Goal: Task Accomplishment & Management: Manage account settings

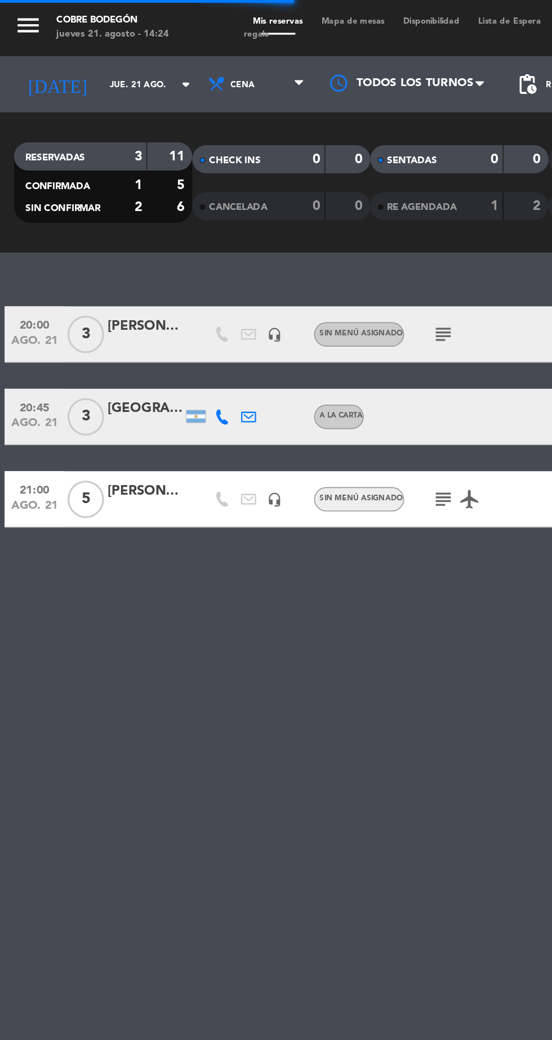
click at [86, 51] on input "jue. 21 ago." at bounding box center [95, 50] width 71 height 17
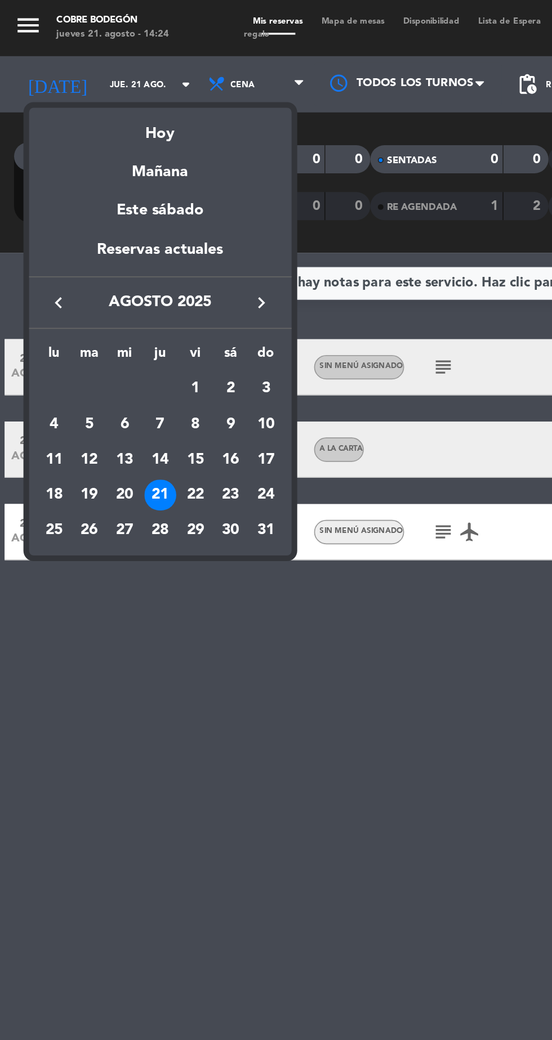
click at [119, 302] on div "22" at bounding box center [117, 297] width 19 height 19
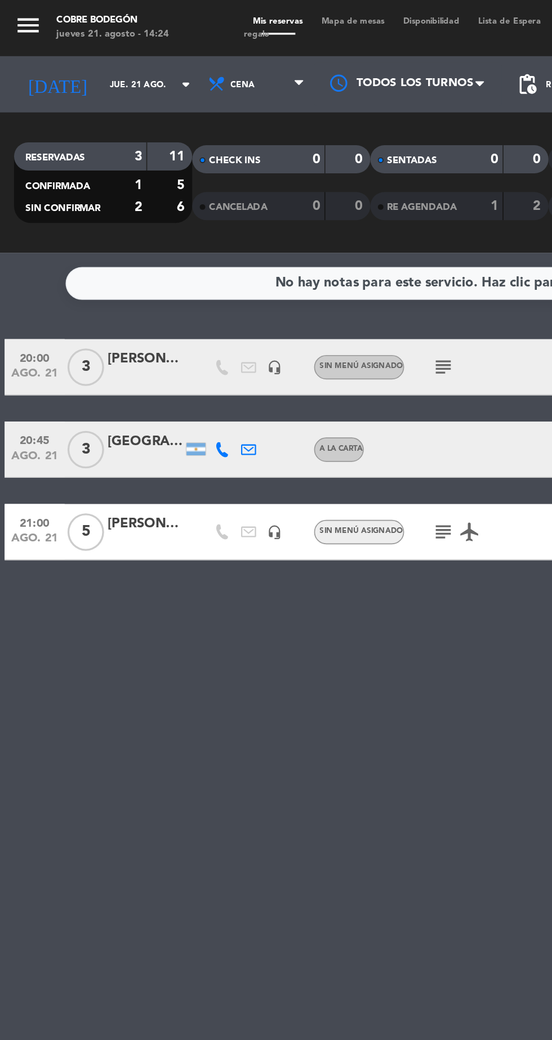
type input "vie. 22 ago."
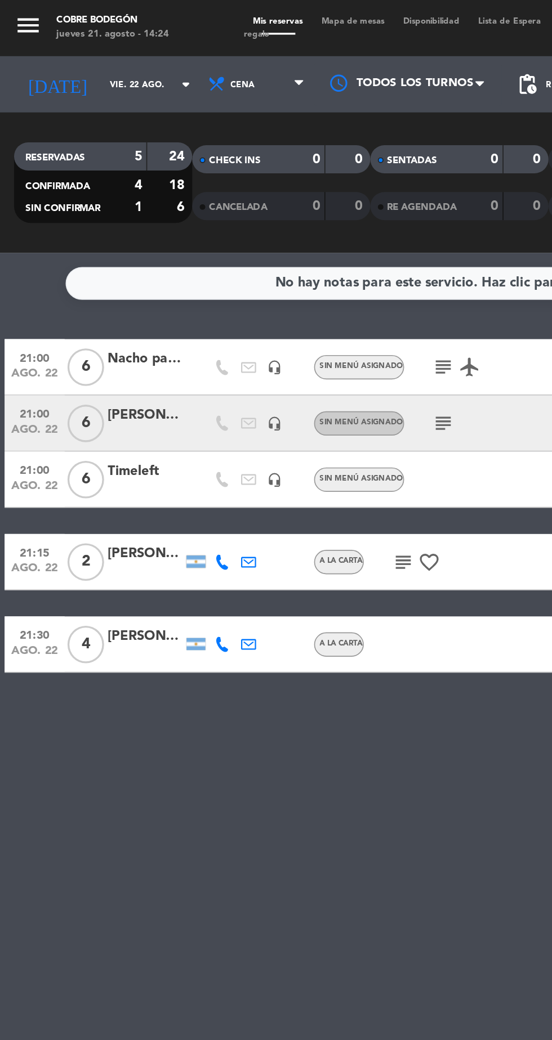
click at [61, 257] on span "6" at bounding box center [52, 254] width 22 height 23
click at [86, 256] on div "[PERSON_NAME]" at bounding box center [87, 249] width 45 height 13
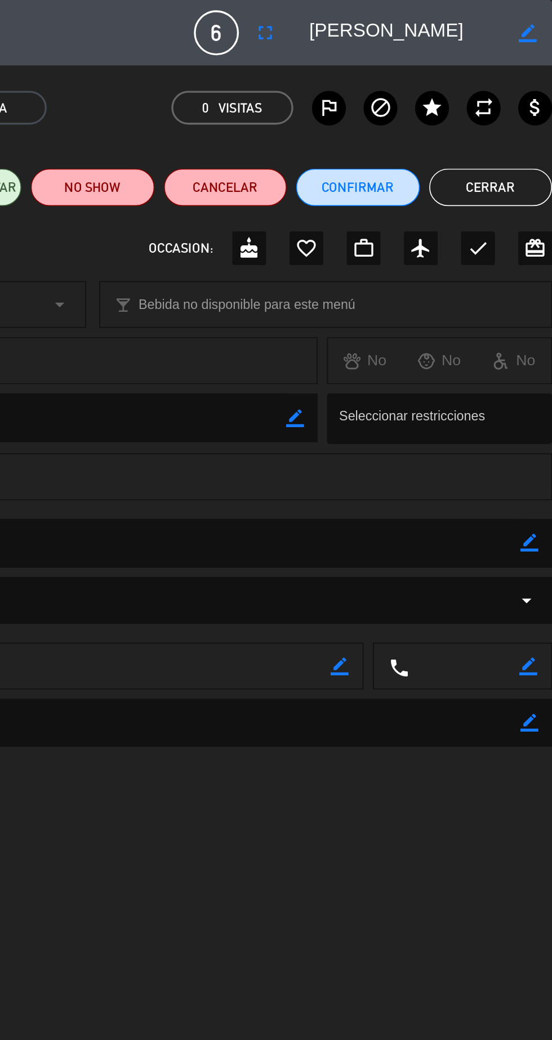
click at [537, 328] on icon "border_color" at bounding box center [537, 326] width 11 height 11
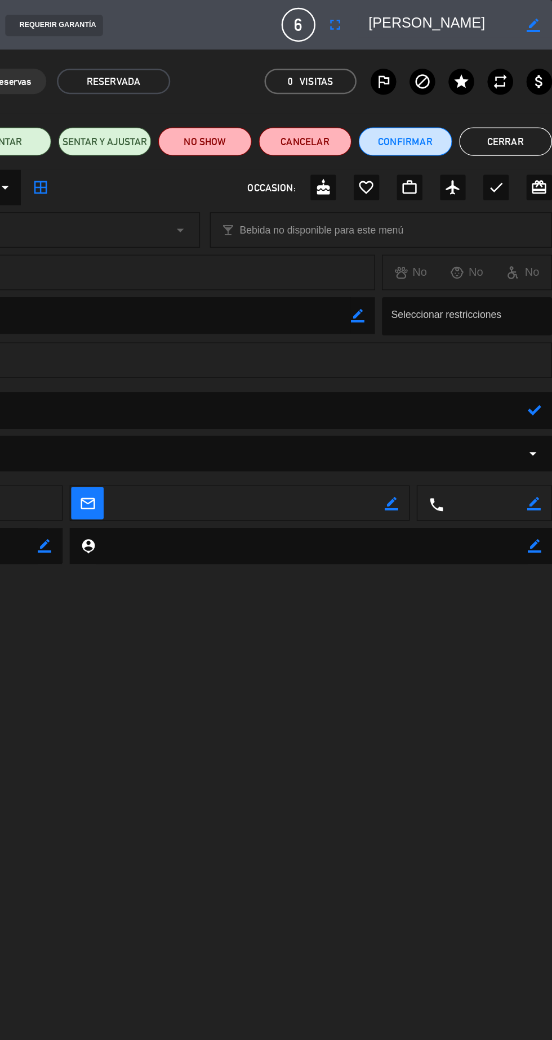
type textarea "20% descuento mesa C."
click at [471, 154] on icon "airplanemode_active" at bounding box center [473, 149] width 14 height 14
click at [526, 113] on button "Cerrar" at bounding box center [515, 112] width 74 height 23
